Goal: Task Accomplishment & Management: Use online tool/utility

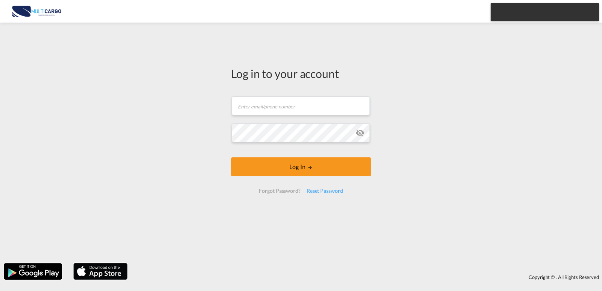
click at [263, 89] on form "Email field is required Password field is required Log In Forgot Password? Rese…" at bounding box center [301, 145] width 140 height 112
drag, startPoint x: 269, startPoint y: 106, endPoint x: 265, endPoint y: 108, distance: 4.1
click at [269, 106] on form "Email field is required Password field is required Log In Forgot Password? Rese…" at bounding box center [301, 145] width 140 height 112
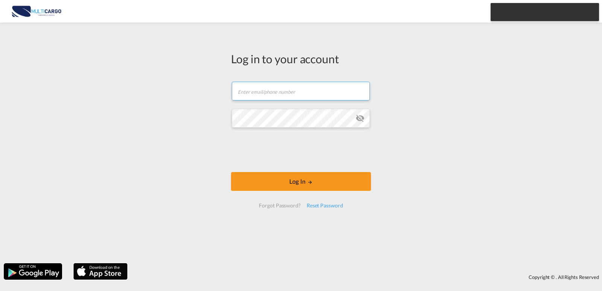
type input "[PERSON_NAME][EMAIL_ADDRESS][PERSON_NAME][DOMAIN_NAME]"
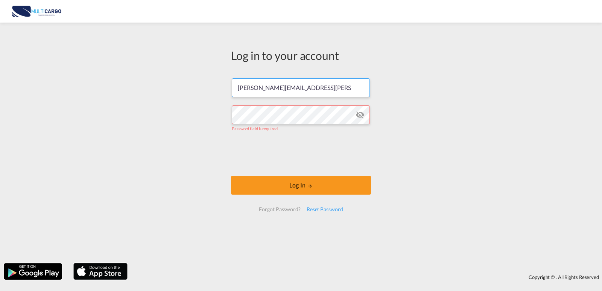
click at [312, 97] on input "[PERSON_NAME][EMAIL_ADDRESS][PERSON_NAME][DOMAIN_NAME]" at bounding box center [301, 87] width 138 height 19
drag, startPoint x: 330, startPoint y: 90, endPoint x: 239, endPoint y: 94, distance: 90.4
click at [239, 94] on input "[PERSON_NAME][EMAIL_ADDRESS][PERSON_NAME][DOMAIN_NAME]" at bounding box center [301, 87] width 138 height 19
click at [288, 94] on input "[PERSON_NAME][EMAIL_ADDRESS][PERSON_NAME][DOMAIN_NAME]" at bounding box center [301, 87] width 138 height 19
click at [361, 93] on input "[PERSON_NAME][EMAIL_ADDRESS][PERSON_NAME][DOMAIN_NAME]" at bounding box center [301, 87] width 138 height 19
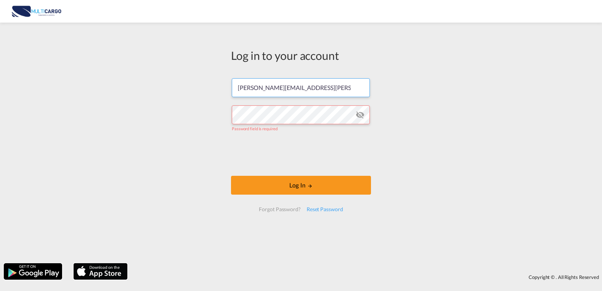
drag, startPoint x: 181, startPoint y: 93, endPoint x: 174, endPoint y: 93, distance: 7.5
click at [171, 93] on div "Log in to your account [PERSON_NAME][EMAIL_ADDRESS][PERSON_NAME][DOMAIN_NAME] P…" at bounding box center [301, 142] width 602 height 233
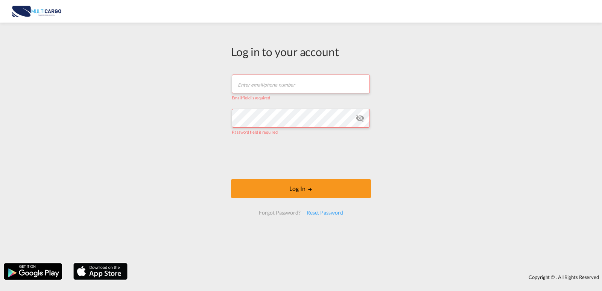
click at [285, 91] on input "text" at bounding box center [301, 84] width 138 height 19
type input "[PERSON_NAME][EMAIL_ADDRESS][PERSON_NAME][DOMAIN_NAME]"
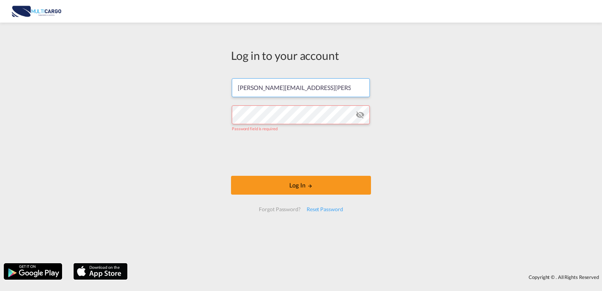
click at [331, 92] on input "[PERSON_NAME][EMAIL_ADDRESS][PERSON_NAME][DOMAIN_NAME]" at bounding box center [301, 87] width 138 height 19
drag, startPoint x: 222, startPoint y: 86, endPoint x: 239, endPoint y: 98, distance: 20.5
click at [121, 85] on div "Log in to your account [PERSON_NAME][EMAIL_ADDRESS][PERSON_NAME][DOMAIN_NAME] P…" at bounding box center [301, 142] width 602 height 233
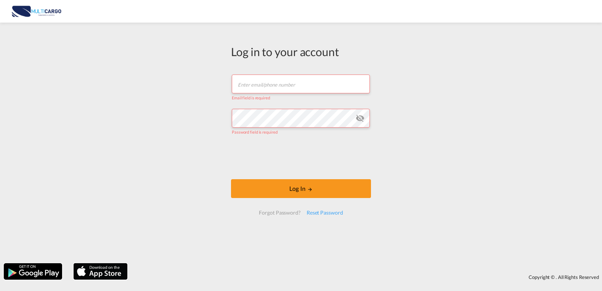
click at [295, 86] on input "text" at bounding box center [301, 84] width 138 height 19
type input "[PERSON_NAME][EMAIL_ADDRESS][PERSON_NAME][DOMAIN_NAME]"
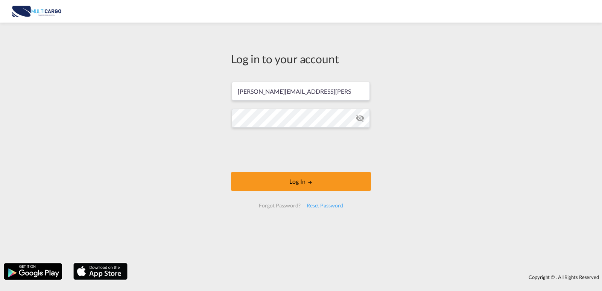
click at [295, 177] on button "Log In" at bounding box center [301, 181] width 140 height 19
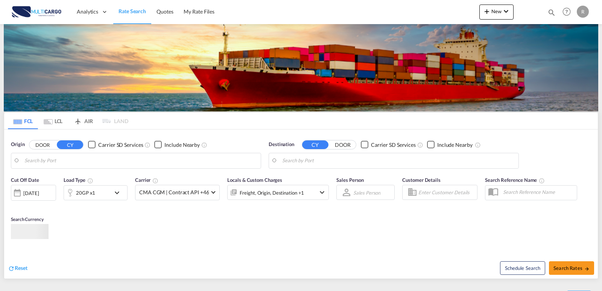
type input "Leixoes, PTLEI"
type input "[GEOGRAPHIC_DATA] ([GEOGRAPHIC_DATA]), MYPKG"
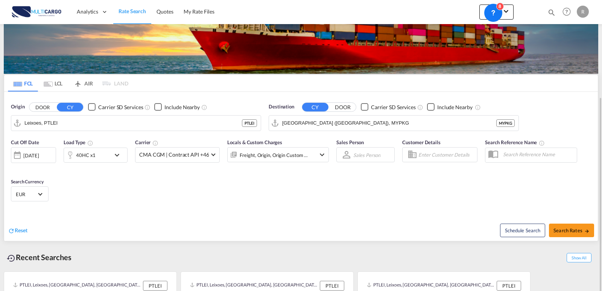
scroll to position [75, 0]
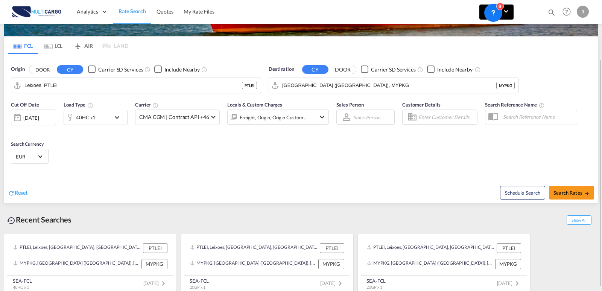
click at [511, 14] on button "New" at bounding box center [496, 12] width 34 height 15
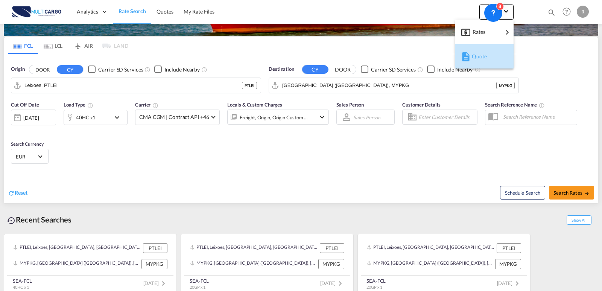
click at [477, 59] on span "Quote" at bounding box center [476, 56] width 8 height 15
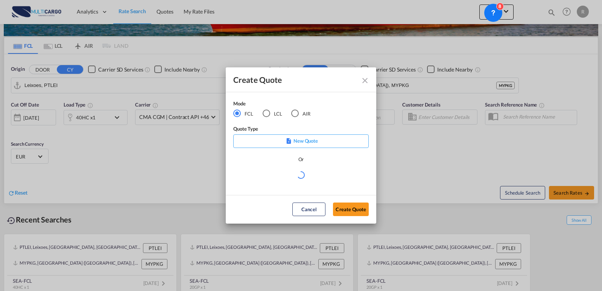
click at [308, 113] on md-radio-button "AIR" at bounding box center [300, 113] width 19 height 8
drag, startPoint x: 289, startPoint y: 171, endPoint x: 288, endPoint y: 180, distance: 8.7
click at [289, 170] on div "Select template EXP EXW MERC.Nacional 09/2025 [PERSON_NAME] | [DATE] IMP DAP FC…" at bounding box center [300, 177] width 135 height 15
click at [275, 180] on md-select "Select template EXP EXW AIR 09/2025 [PERSON_NAME] | [DATE] IMP_DAP_AIR <500KG -…" at bounding box center [300, 177] width 135 height 15
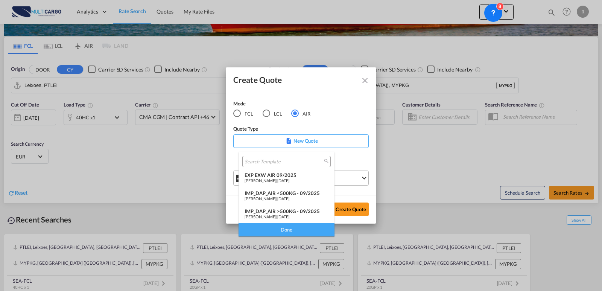
click at [279, 177] on div "EXP EXW AIR 09/2025" at bounding box center [287, 175] width 84 height 6
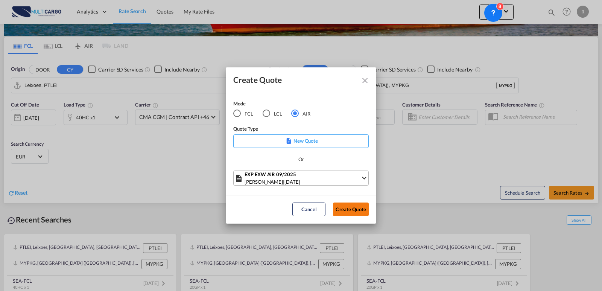
click at [359, 203] on button "Create Quote" at bounding box center [351, 209] width 36 height 14
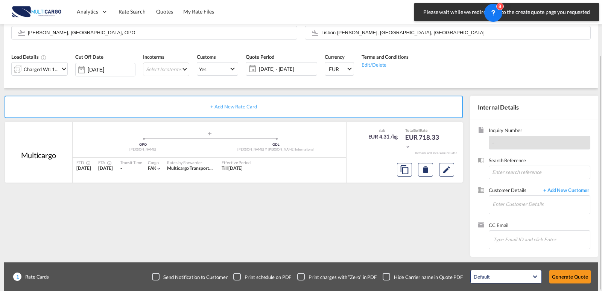
scroll to position [68, 0]
click at [447, 175] on button "Edit" at bounding box center [446, 170] width 15 height 14
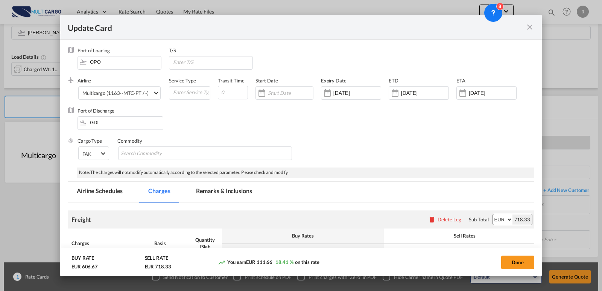
select select "per_shipment"
select select "per_awb"
select select "per_document"
select select "per_shipment"
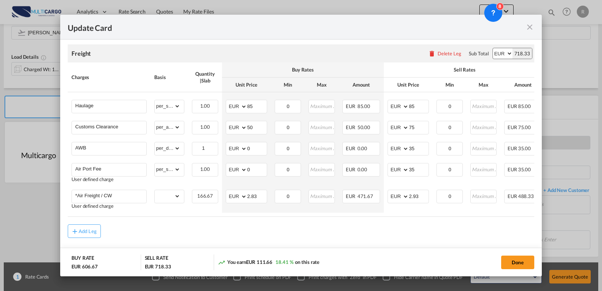
scroll to position [183, 0]
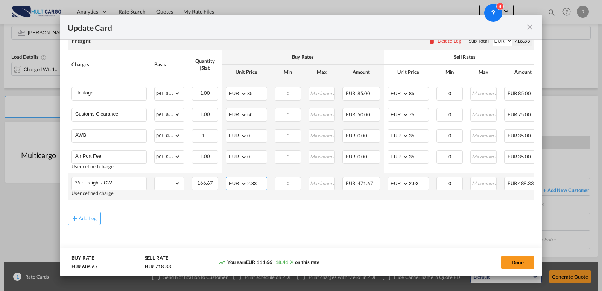
drag, startPoint x: 257, startPoint y: 183, endPoint x: 239, endPoint y: 179, distance: 19.4
click at [239, 179] on md-input-container "AED AFN ALL AMD ANG AOA ARS AUD AWG AZN BAM BBD BDT BGN BHD BIF BMD BND [PERSON…" at bounding box center [246, 184] width 41 height 14
type input "1.7"
drag, startPoint x: 427, startPoint y: 181, endPoint x: 393, endPoint y: 178, distance: 34.0
click at [393, 178] on md-input-container "AED AFN ALL AMD ANG AOA ARS AUD AWG AZN BAM BBD BDT BGN BHD BIF BMD BND [PERSON…" at bounding box center [408, 184] width 41 height 14
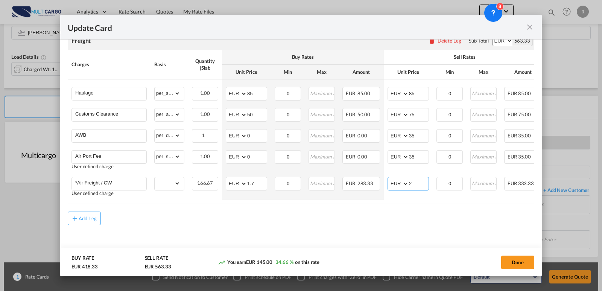
type input "2"
click at [384, 218] on div "Add Leg" at bounding box center [301, 219] width 467 height 14
drag, startPoint x: 419, startPoint y: 89, endPoint x: 367, endPoint y: 87, distance: 52.0
click at [367, 87] on tr "Haulage Please Enter Already Exists gross_weight volumetric_weight per_shipment…" at bounding box center [334, 91] width 533 height 25
drag, startPoint x: 422, startPoint y: 85, endPoint x: 390, endPoint y: 85, distance: 32.0
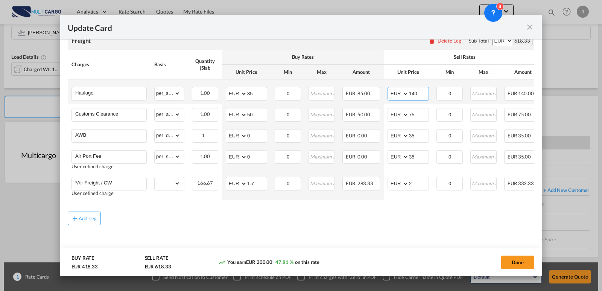
click at [390, 87] on md-input-container "AED AFN ALL AMD ANG AOA ARS AUD AWG AZN BAM BBD BDT BGN BHD BIF BMD BND [PERSON…" at bounding box center [408, 94] width 41 height 14
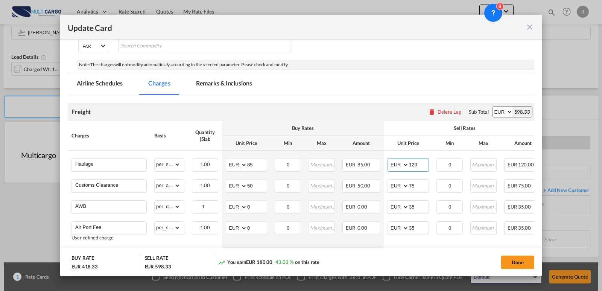
scroll to position [32, 0]
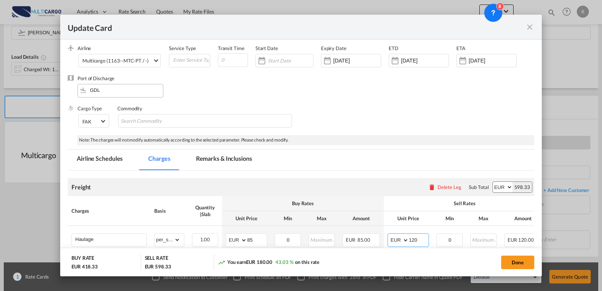
type input "120"
click at [113, 92] on input "GDL" at bounding box center [122, 89] width 82 height 11
drag, startPoint x: 114, startPoint y: 93, endPoint x: 88, endPoint y: 94, distance: 26.0
click at [88, 94] on input "GDL" at bounding box center [122, 89] width 82 height 11
click at [206, 96] on div "Port of Discharge GDL" at bounding box center [301, 90] width 467 height 30
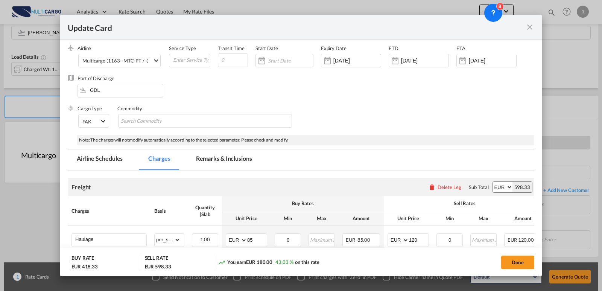
scroll to position [0, 0]
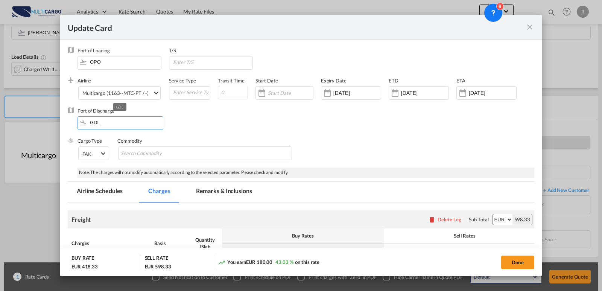
click at [71, 114] on div "Port of Discharge GDL" at bounding box center [301, 122] width 467 height 30
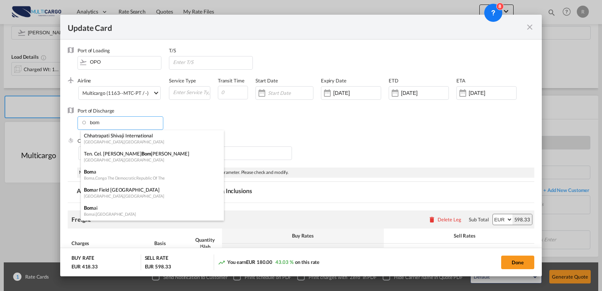
click at [128, 141] on div "[GEOGRAPHIC_DATA] , [GEOGRAPHIC_DATA]" at bounding box center [150, 142] width 132 height 6
type input "Chhatrapati Shivaji International, [GEOGRAPHIC_DATA], BOM"
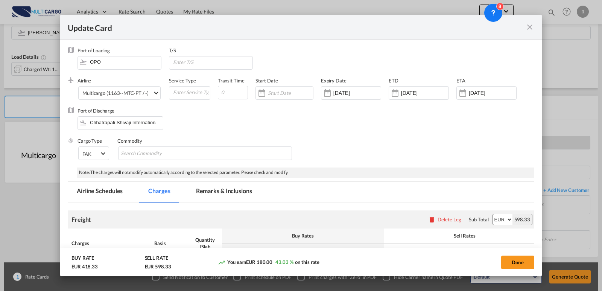
click at [235, 129] on div "Port of Discharge [GEOGRAPHIC_DATA], [GEOGRAPHIC_DATA], [GEOGRAPHIC_DATA]" at bounding box center [301, 122] width 467 height 30
click at [105, 87] on md-select-value "Multicargo (1163--MTC-PT / -)" at bounding box center [121, 93] width 79 height 12
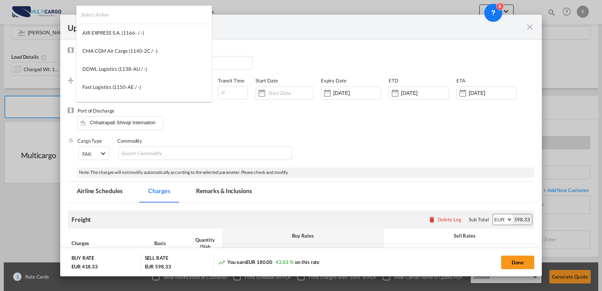
click at [133, 20] on input "search" at bounding box center [146, 15] width 131 height 18
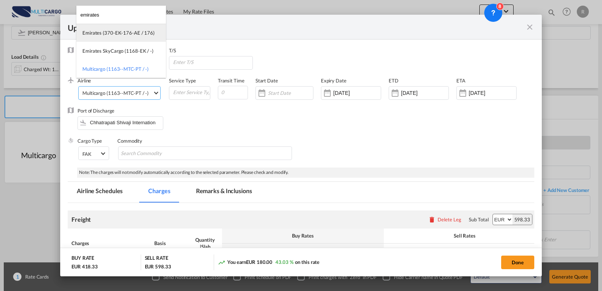
type input "emirates"
click at [122, 32] on div "Emirates (370-EK-176-AE / 176)" at bounding box center [118, 32] width 72 height 7
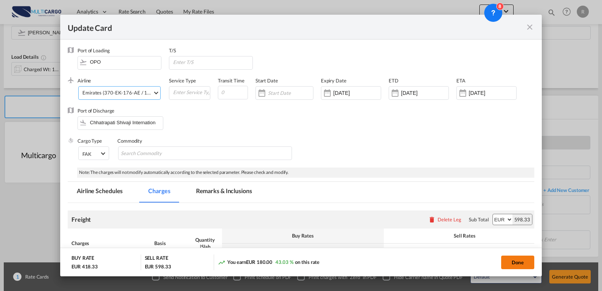
click at [502, 257] on button "Done" at bounding box center [517, 263] width 33 height 14
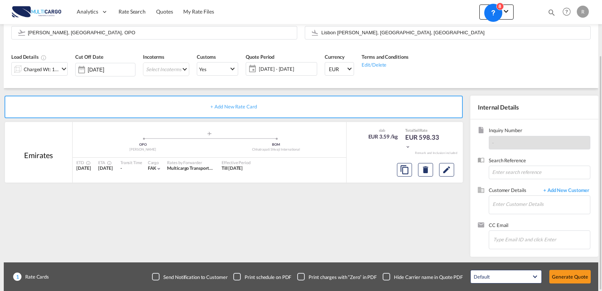
scroll to position [30, 0]
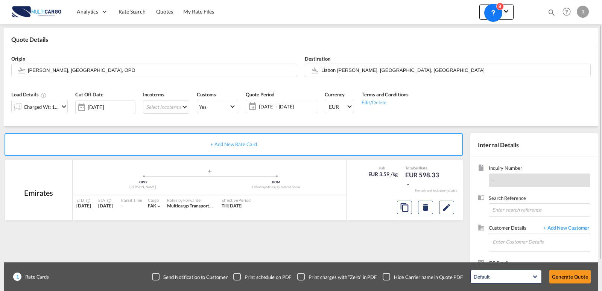
click at [59, 109] on div "Charged Wt: 166.67 KG" at bounding box center [41, 107] width 35 height 11
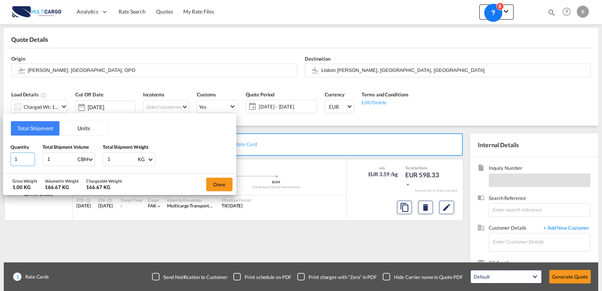
drag, startPoint x: 22, startPoint y: 160, endPoint x: 10, endPoint y: 159, distance: 11.7
click at [11, 159] on input "1" at bounding box center [23, 159] width 24 height 14
type input "2"
drag, startPoint x: 45, startPoint y: 159, endPoint x: 40, endPoint y: 151, distance: 9.8
click at [28, 156] on div "Quantity 2 Total Shipment Volume 1 CBM CBM CFT KG LB Total Shipment Weight 1 KG…" at bounding box center [120, 154] width 218 height 23
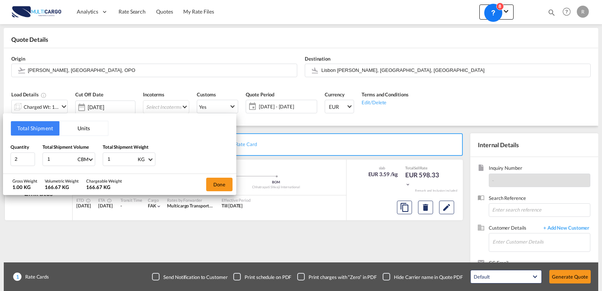
type input "2"
type input "2.5"
drag, startPoint x: 113, startPoint y: 157, endPoint x: 71, endPoint y: 154, distance: 42.3
click at [71, 154] on div "Quantity 2 Total Shipment Volume 2.5 CBM CBM CFT KG LB Total Shipment Weight 1 …" at bounding box center [120, 154] width 218 height 23
type input "423"
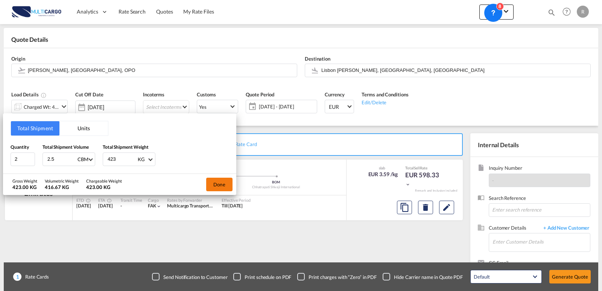
click at [214, 186] on button "Done" at bounding box center [219, 185] width 26 height 14
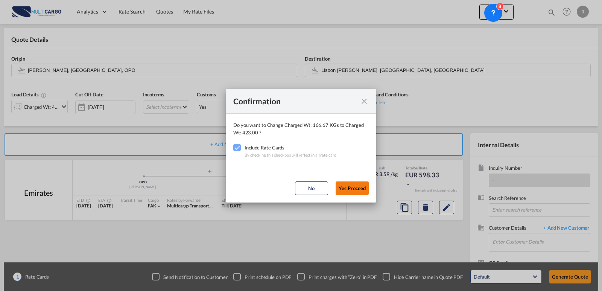
click at [352, 187] on button "Yes,Proceed" at bounding box center [352, 188] width 33 height 14
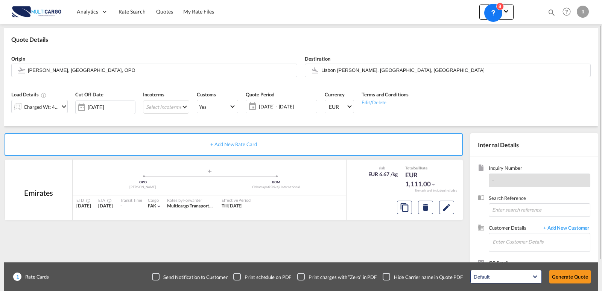
click at [344, 243] on div "+ Add New Rate Card [GEOGRAPHIC_DATA] added by you .a{fill:#aaa8ad;} .a{fill:#a…" at bounding box center [235, 211] width 463 height 157
drag, startPoint x: 403, startPoint y: 69, endPoint x: 302, endPoint y: 73, distance: 101.7
click at [302, 73] on div "Destination [GEOGRAPHIC_DATA] [PERSON_NAME], [GEOGRAPHIC_DATA], [GEOGRAPHIC_DAT…" at bounding box center [448, 66] width 294 height 30
drag, startPoint x: 395, startPoint y: 66, endPoint x: 307, endPoint y: 65, distance: 88.5
click at [307, 65] on md-input-container "Lisbon [PERSON_NAME], [GEOGRAPHIC_DATA], [GEOGRAPHIC_DATA]" at bounding box center [448, 71] width 286 height 14
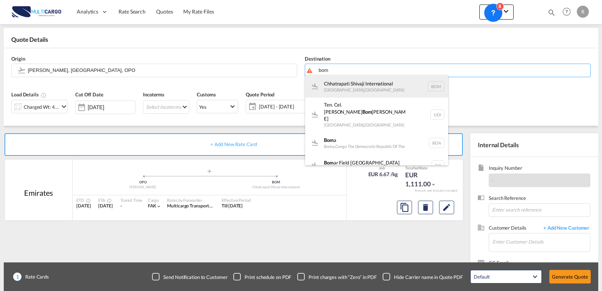
click at [345, 83] on div "Chhatrapati Shivaji International [GEOGRAPHIC_DATA] , [GEOGRAPHIC_DATA] BOM" at bounding box center [376, 86] width 143 height 23
type input "Chhatrapati Shivaji International, [GEOGRAPHIC_DATA], BOM"
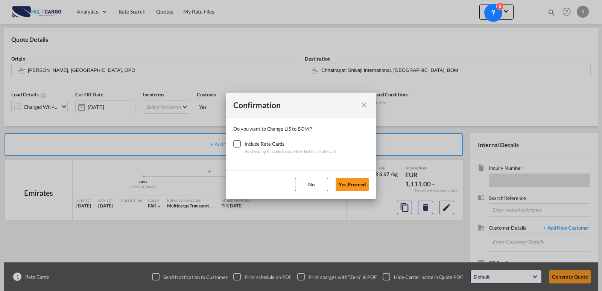
click at [233, 146] on div "Checkbox No Ink" at bounding box center [237, 144] width 8 height 8
click at [352, 186] on button "Yes,Proceed" at bounding box center [352, 185] width 33 height 14
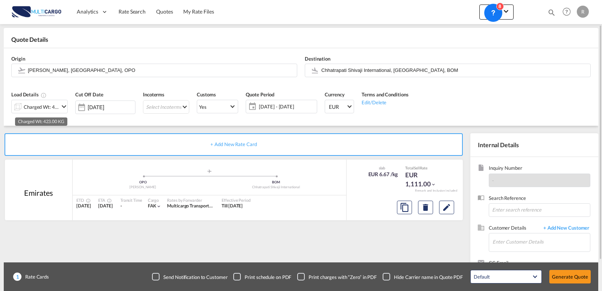
click at [58, 107] on div "Charged Wt: 423.00 KG" at bounding box center [41, 107] width 35 height 11
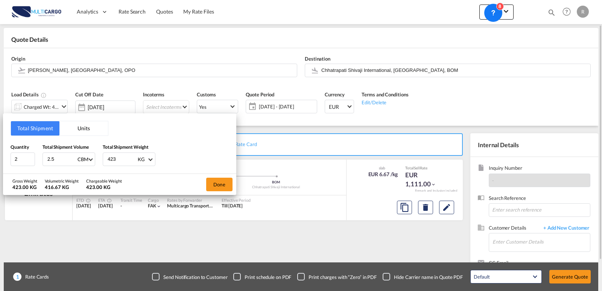
click at [58, 107] on div "Total Shipment Units Quantity 2 Total Shipment Volume 2.5 CBM CBM CFT KG LB Tot…" at bounding box center [301, 145] width 602 height 291
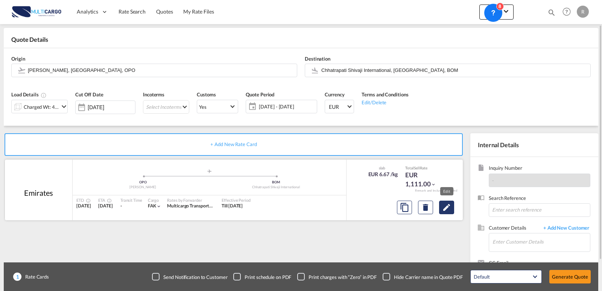
click at [443, 208] on md-icon "Edit" at bounding box center [446, 207] width 9 height 9
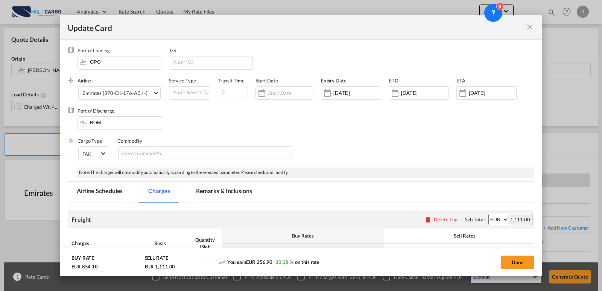
scroll to position [183, 0]
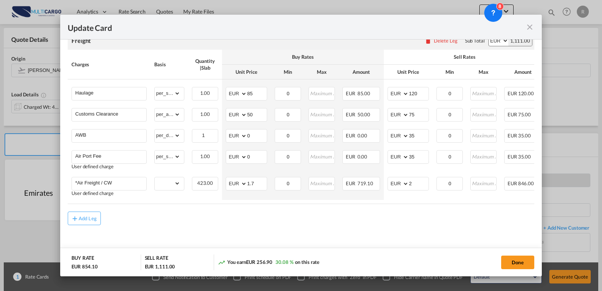
click at [528, 27] on md-icon "icon-close fg-AAA8AD m-0 pointer" at bounding box center [529, 27] width 9 height 9
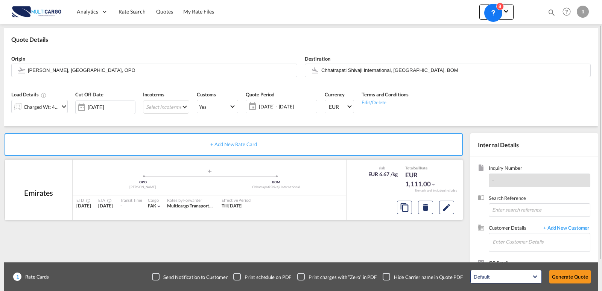
scroll to position [68, 0]
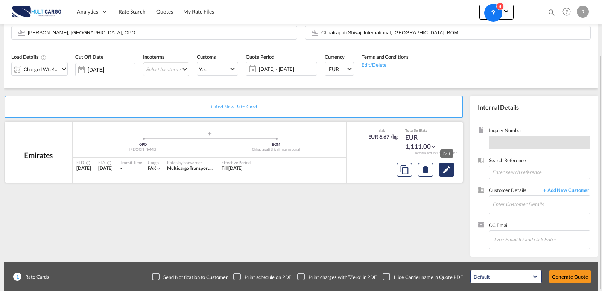
click at [448, 173] on md-icon "Edit" at bounding box center [446, 169] width 9 height 9
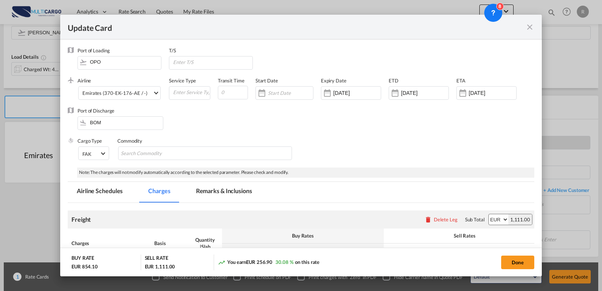
click at [533, 30] on md-icon "icon-close fg-AAA8AD m-0 pointer" at bounding box center [529, 27] width 9 height 9
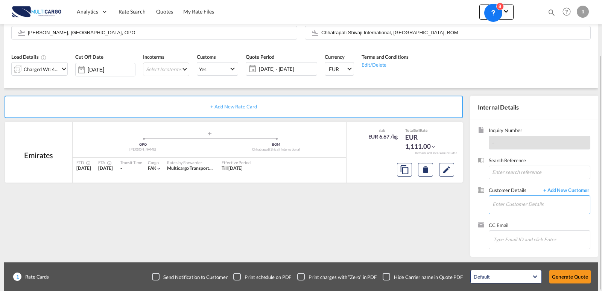
click at [526, 201] on input "Enter Customer Details" at bounding box center [541, 204] width 97 height 17
type input "b"
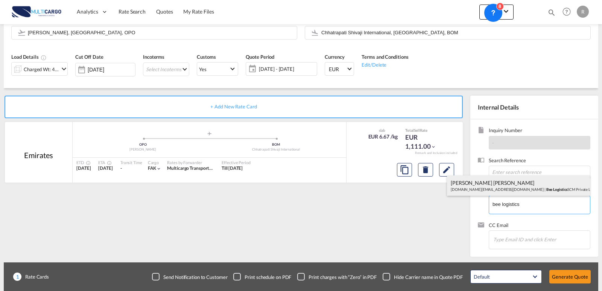
click at [504, 189] on div "[PERSON_NAME] [PERSON_NAME] [DOMAIN_NAME][EMAIL_ADDRESS][DOMAIN_NAME] | Bee Log…" at bounding box center [518, 185] width 143 height 20
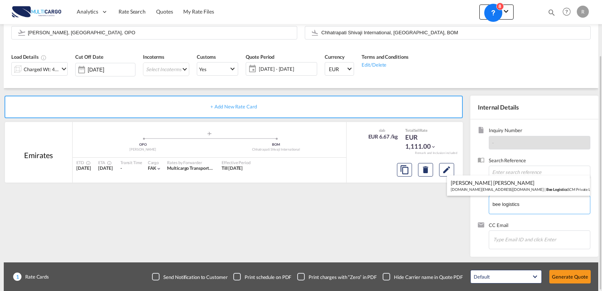
type input "Bee Logistics SCM Private Limited, [PERSON_NAME] [PERSON_NAME], [DOMAIN_NAME][E…"
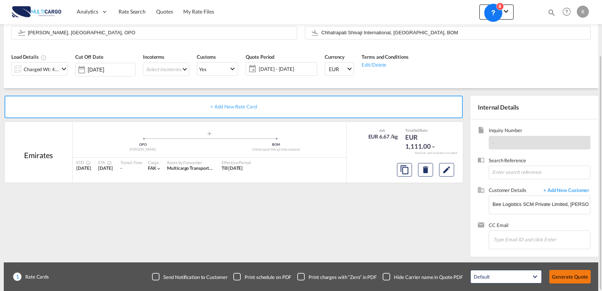
click at [559, 275] on button "Generate Quote" at bounding box center [569, 277] width 41 height 14
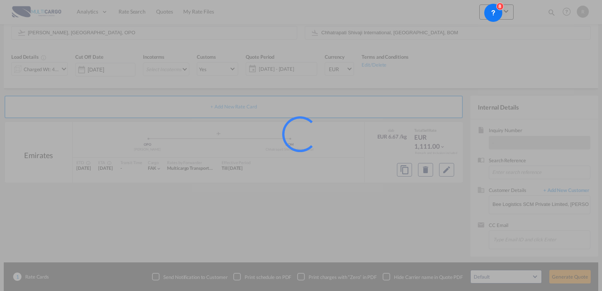
click at [163, 188] on div at bounding box center [301, 145] width 602 height 291
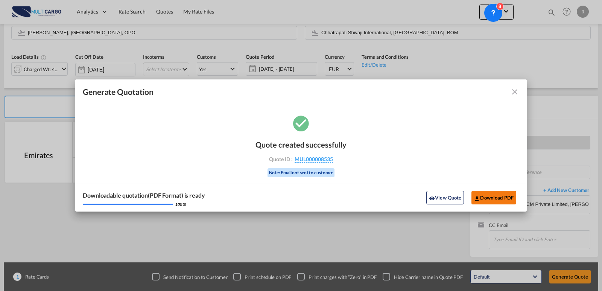
click at [480, 198] on md-icon "icon-download" at bounding box center [477, 198] width 6 height 6
click at [522, 90] on md-toolbar "Generate Quotation" at bounding box center [301, 91] width 452 height 25
click at [516, 91] on md-icon "icon-close fg-AAA8AD cursor m-0" at bounding box center [514, 91] width 9 height 9
